Goal: Navigation & Orientation: Find specific page/section

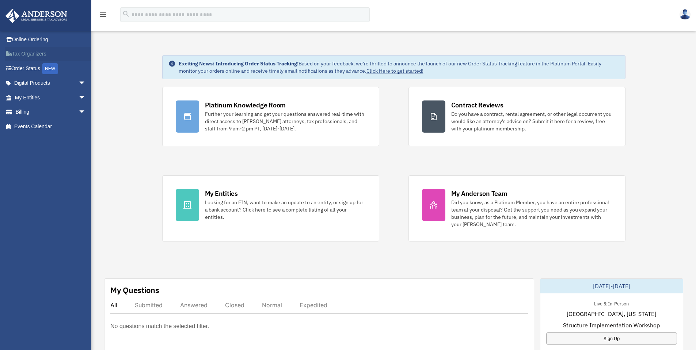
click at [39, 53] on link "Tax Organizers" at bounding box center [51, 54] width 92 height 15
click at [79, 94] on span "arrow_drop_down" at bounding box center [86, 97] width 15 height 15
click at [60, 139] on link "Binder Walkthrough" at bounding box center [53, 141] width 87 height 15
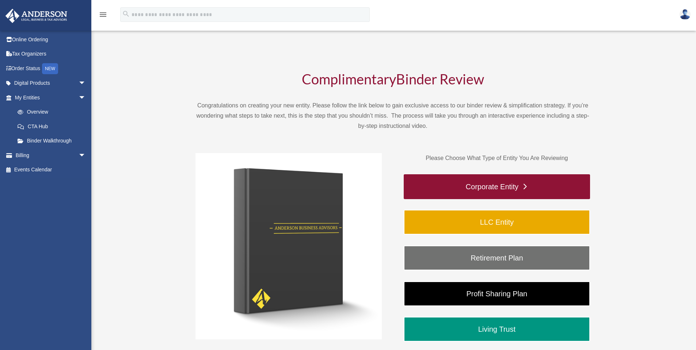
scroll to position [55, 0]
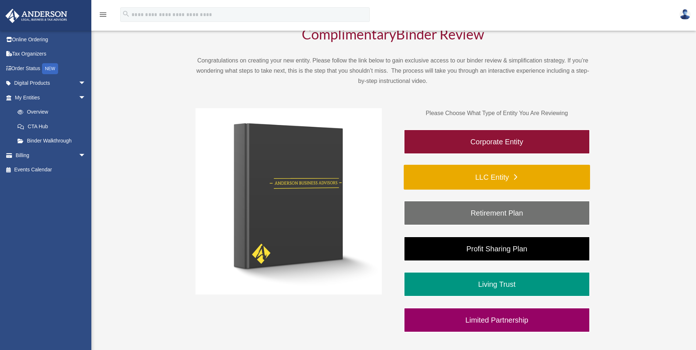
click at [507, 174] on link "LLC Entity" at bounding box center [497, 177] width 186 height 25
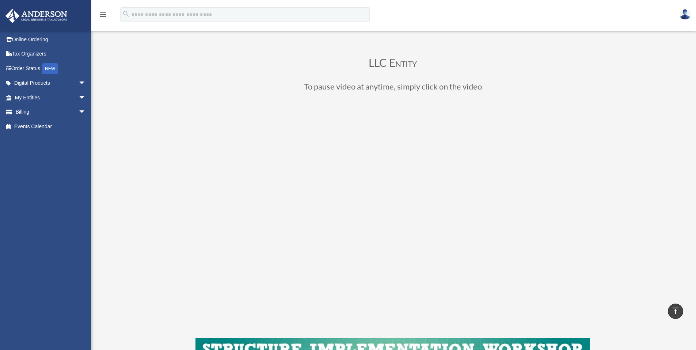
scroll to position [17, 0]
